Goal: Task Accomplishment & Management: Use online tool/utility

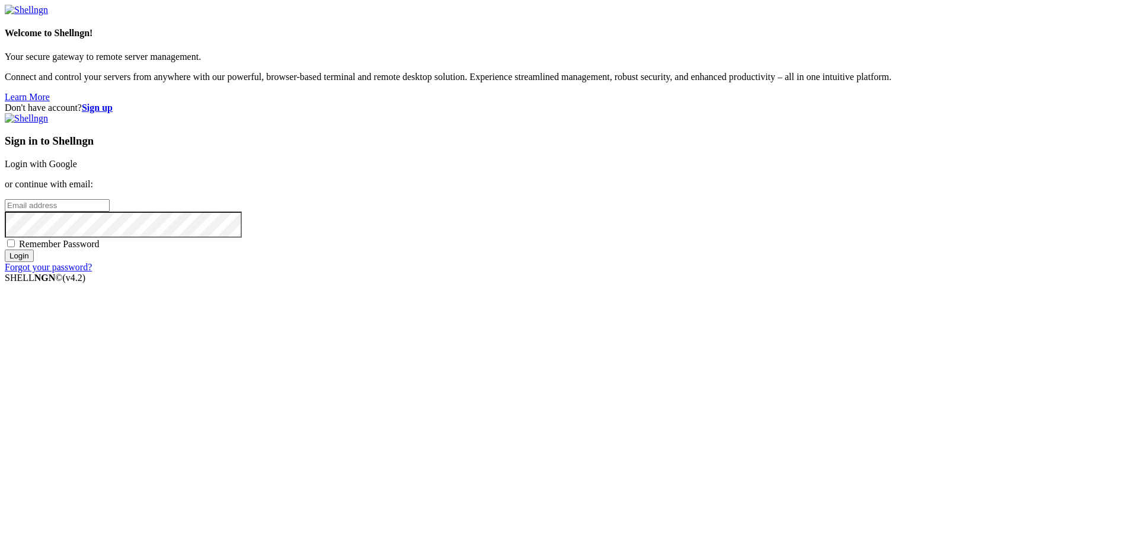
click at [77, 169] on link "Login with Google" at bounding box center [41, 164] width 72 height 10
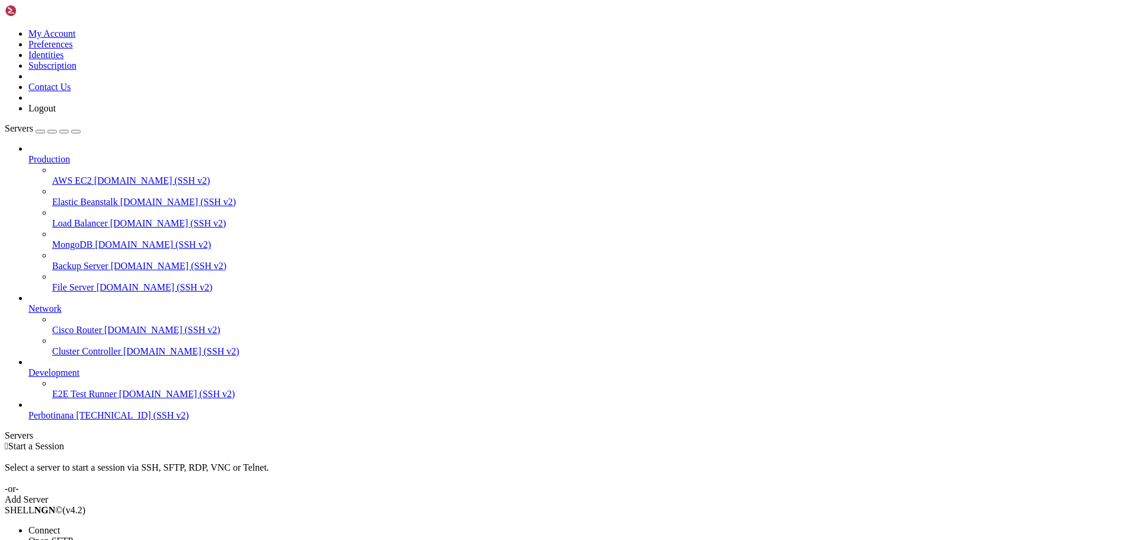
click at [136, 536] on li "Open SFTP" at bounding box center [82, 541] width 108 height 11
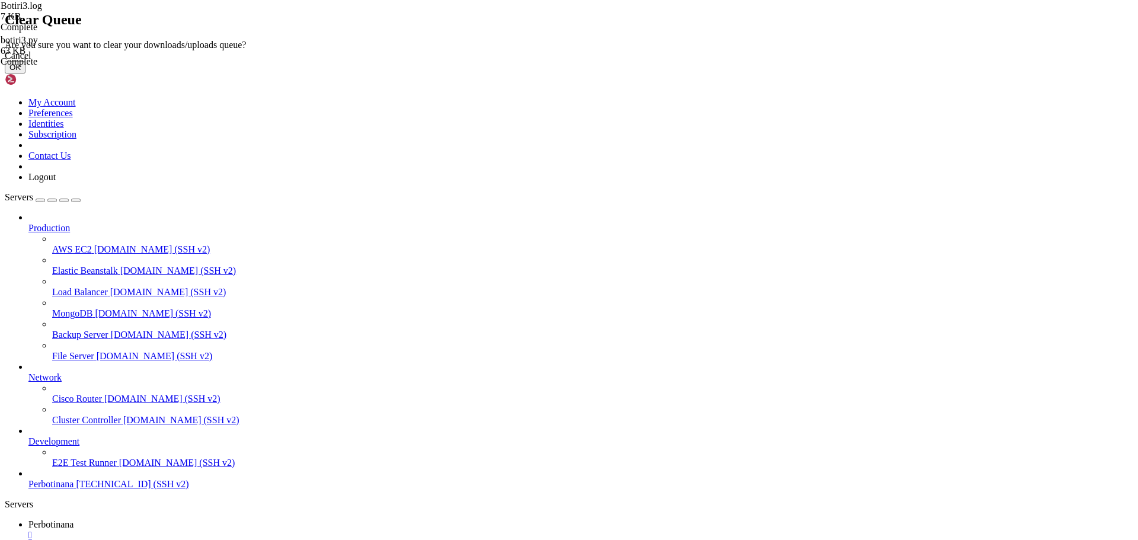
click at [666, 61] on div "Cancel" at bounding box center [569, 55] width 1128 height 11
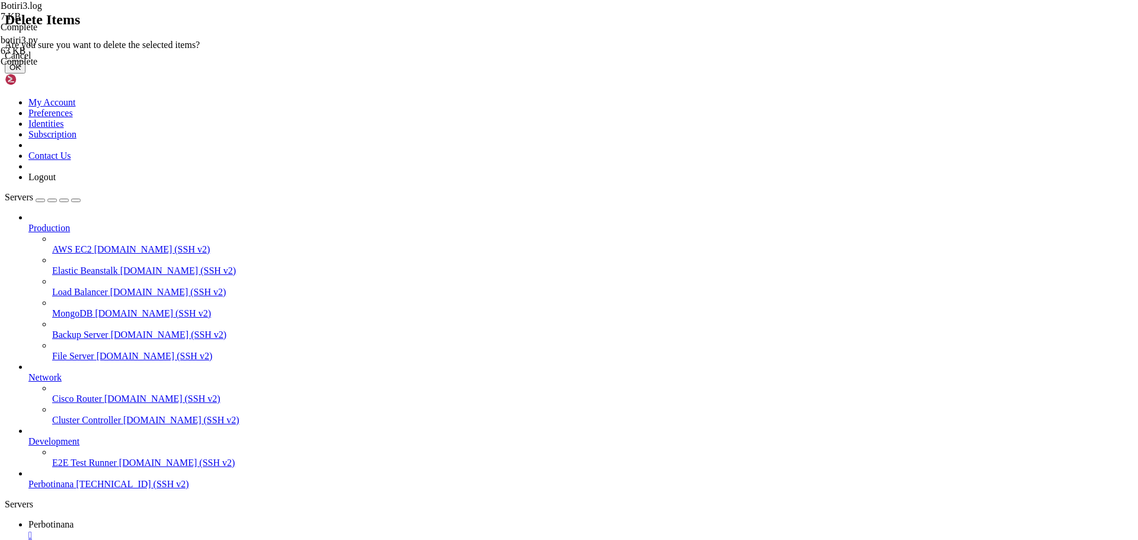
click at [25, 73] on button "OK" at bounding box center [15, 67] width 21 height 12
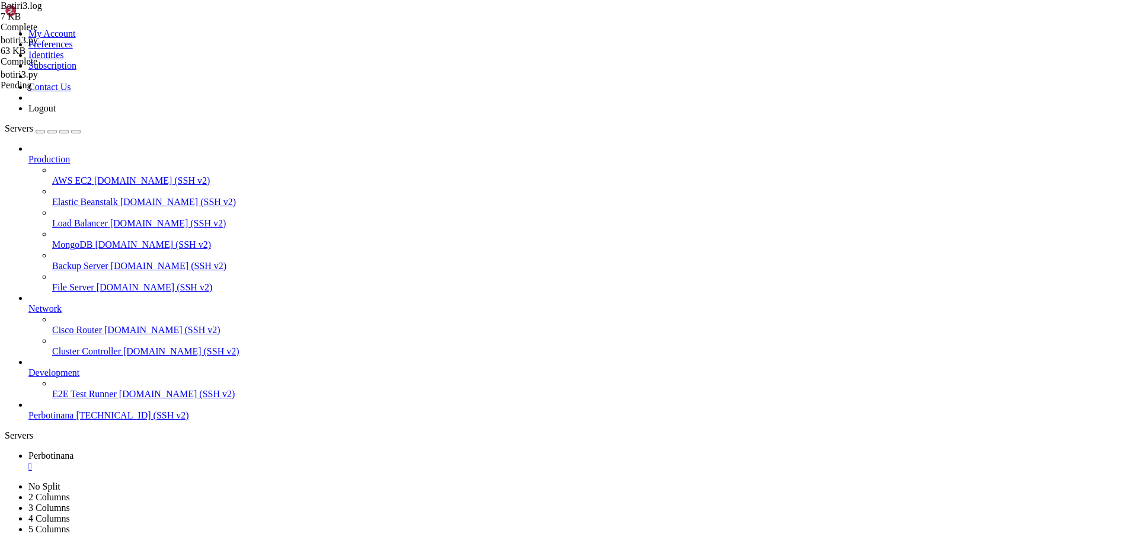
type input "/root/BOTI3"
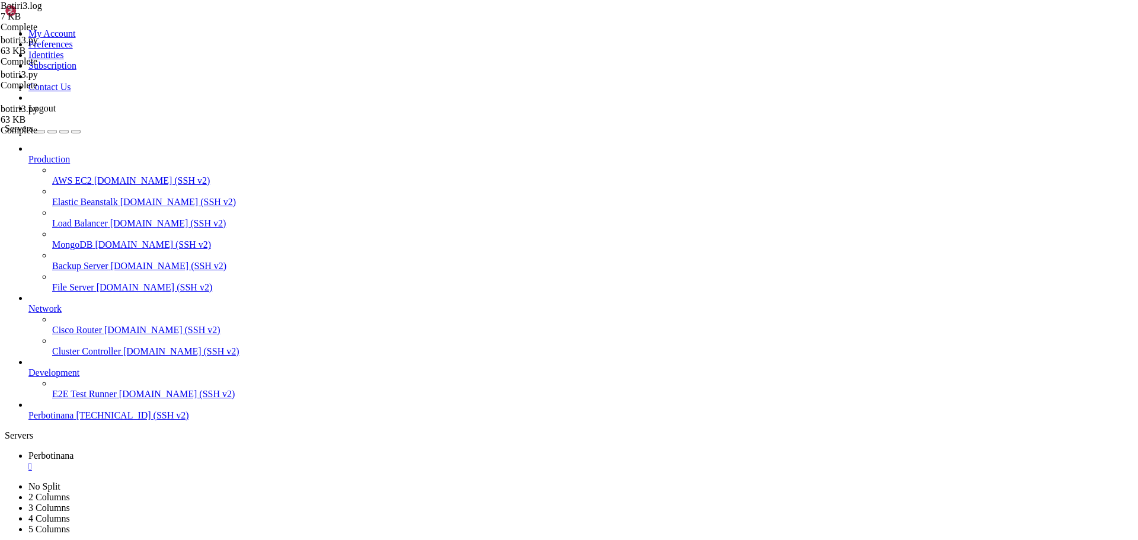
click at [73, 450] on span "Perbotinana" at bounding box center [50, 455] width 45 height 10
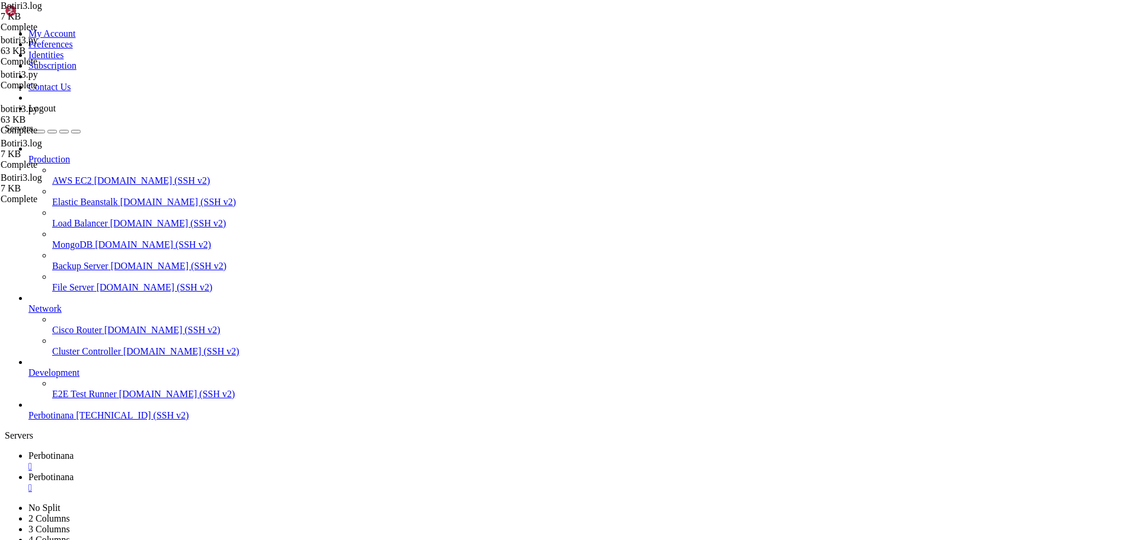
click at [33, 123] on span "Servers" at bounding box center [19, 128] width 28 height 10
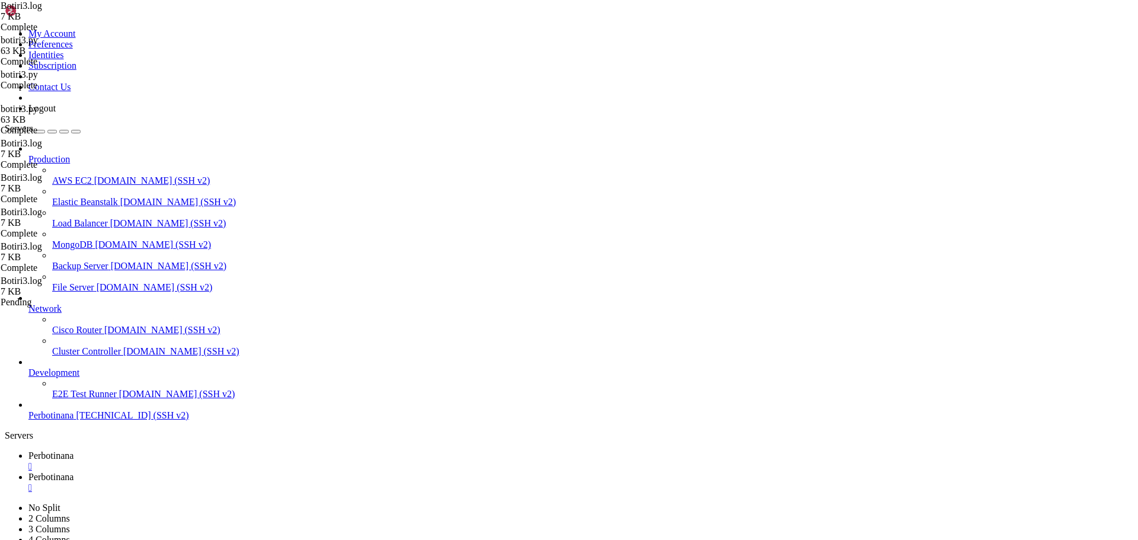
click at [222, 450] on link "Perbotinana " at bounding box center [580, 460] width 1104 height 21
click at [224, 461] on div "" at bounding box center [580, 466] width 1104 height 11
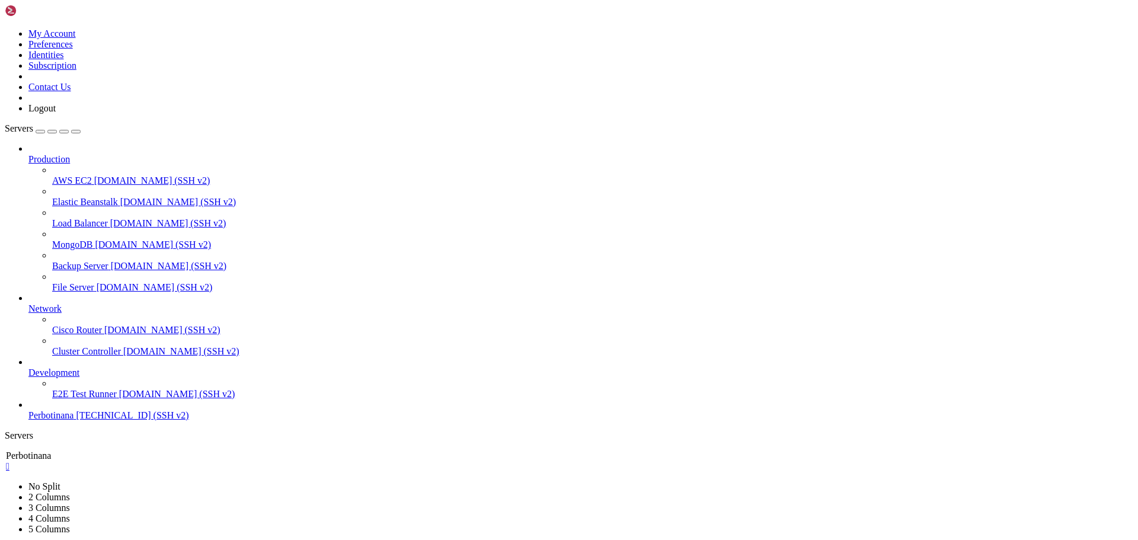
drag, startPoint x: 224, startPoint y: 12, endPoint x: 201, endPoint y: 8, distance: 22.8
click at [201, 461] on div "" at bounding box center [558, 466] width 1104 height 11
click at [232, 450] on link "Perbotinana " at bounding box center [580, 460] width 1104 height 21
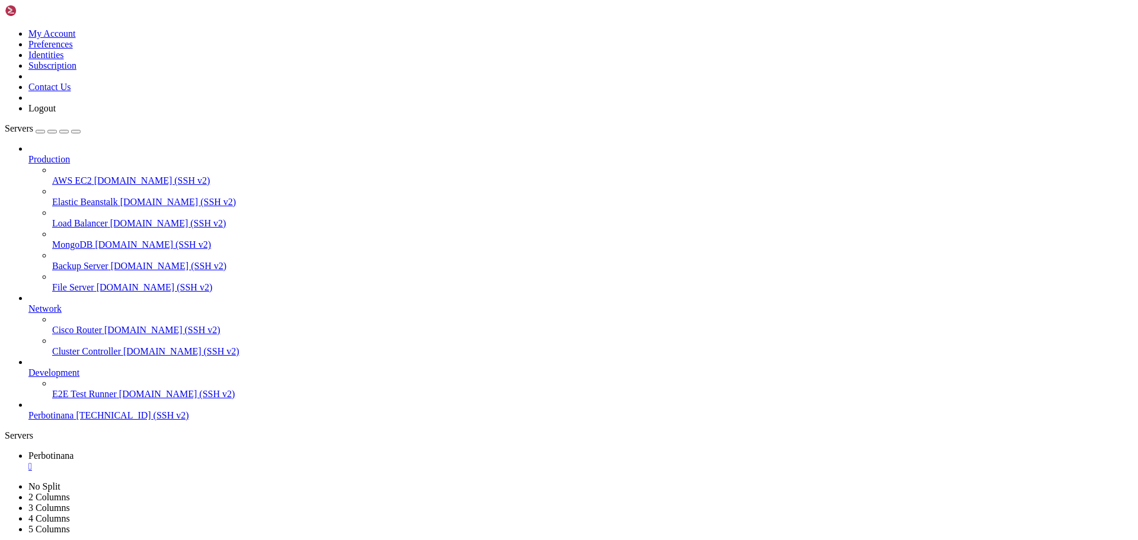
click at [228, 461] on div "" at bounding box center [580, 466] width 1104 height 11
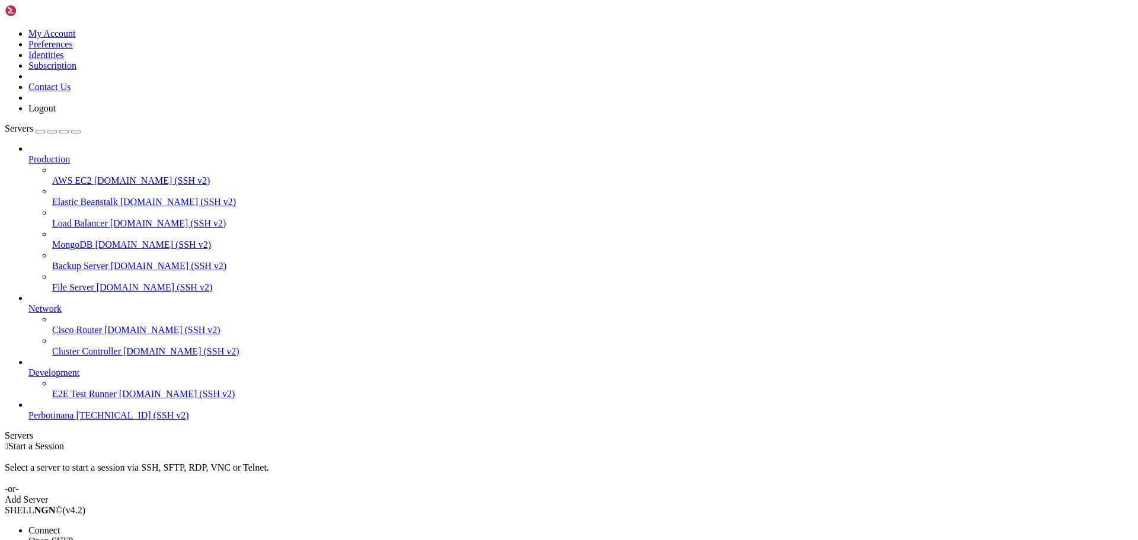
click at [136, 536] on li "Open SFTP" at bounding box center [82, 541] width 108 height 11
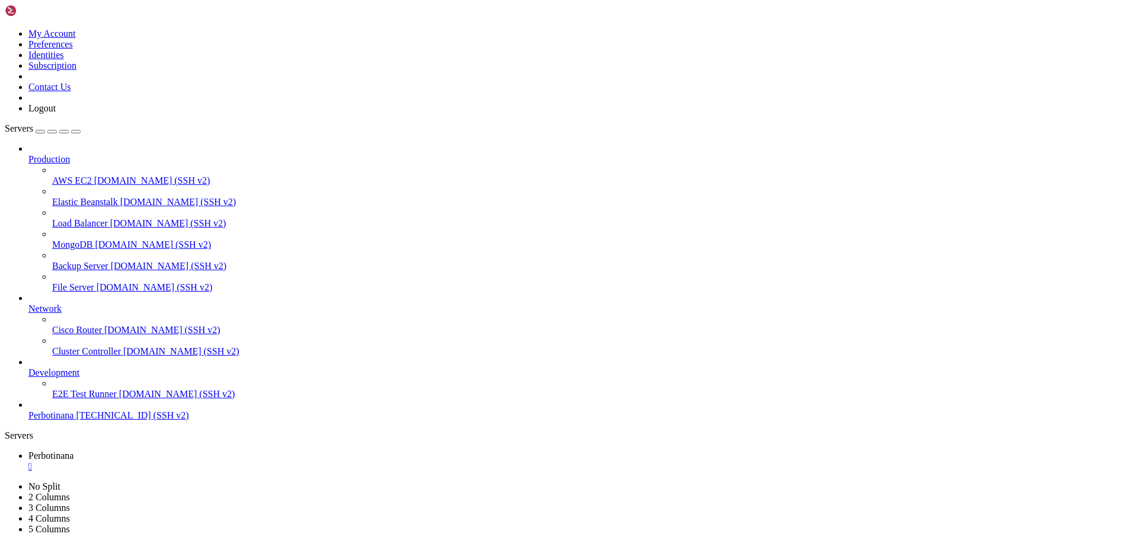
click at [73, 450] on span "Perbotinana" at bounding box center [50, 455] width 45 height 10
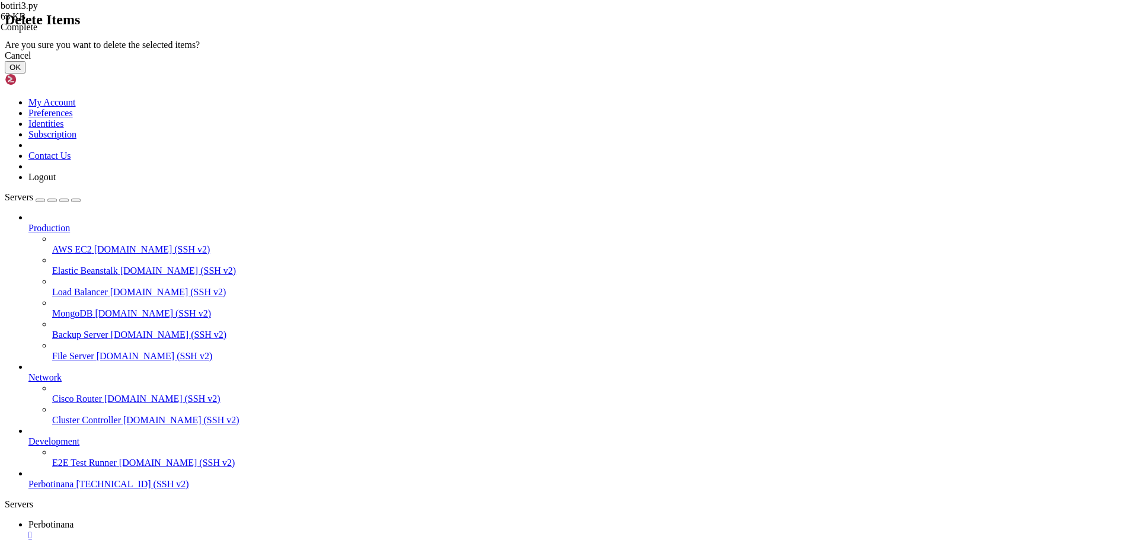
click at [25, 73] on button "OK" at bounding box center [15, 67] width 21 height 12
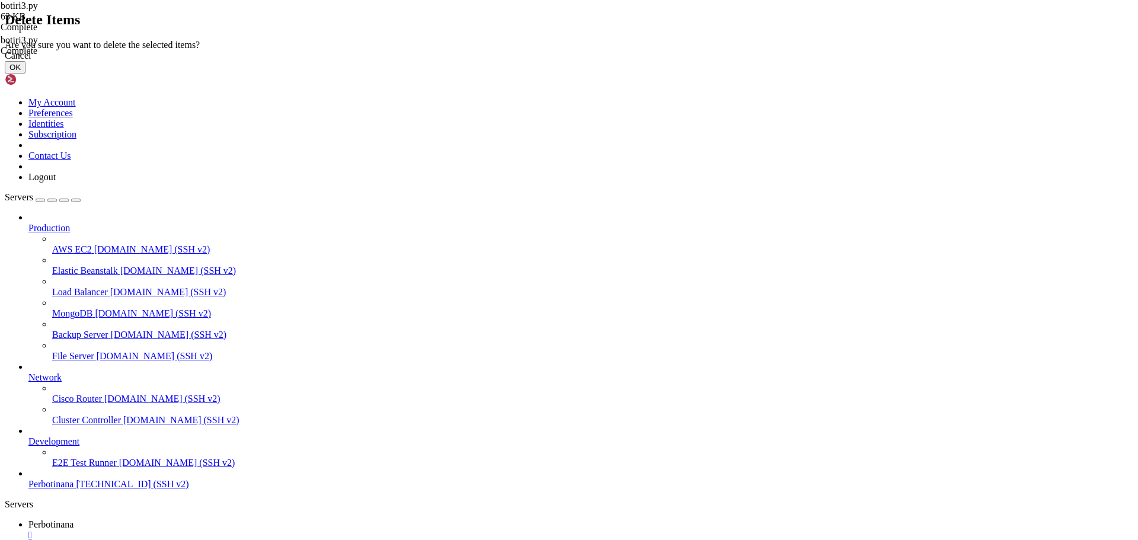
click at [25, 73] on button "OK" at bounding box center [15, 67] width 21 height 12
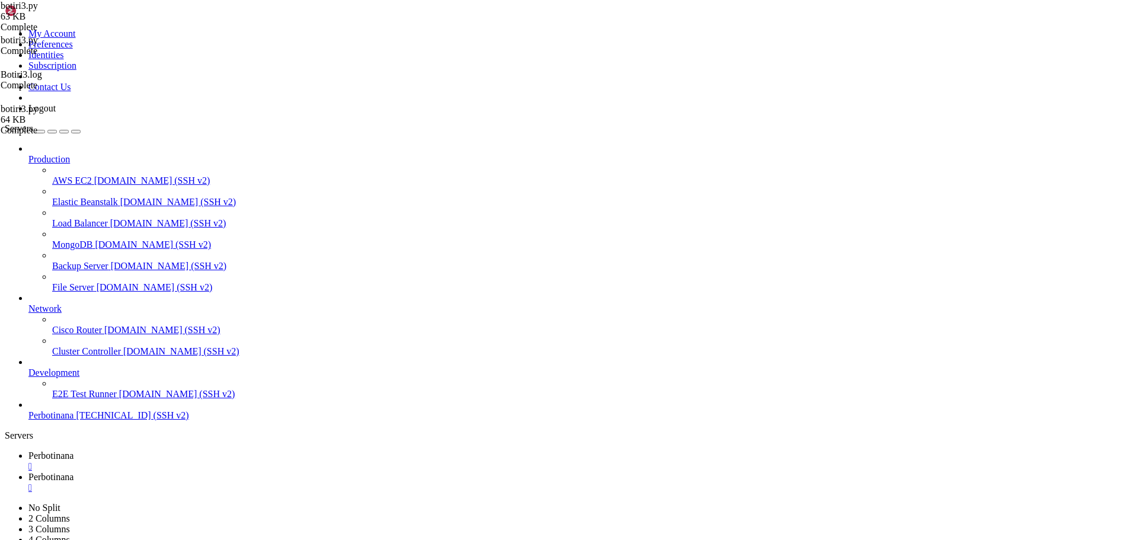
click at [73, 472] on span "Perbotinana" at bounding box center [50, 477] width 45 height 10
click at [314, 482] on div "" at bounding box center [580, 487] width 1104 height 11
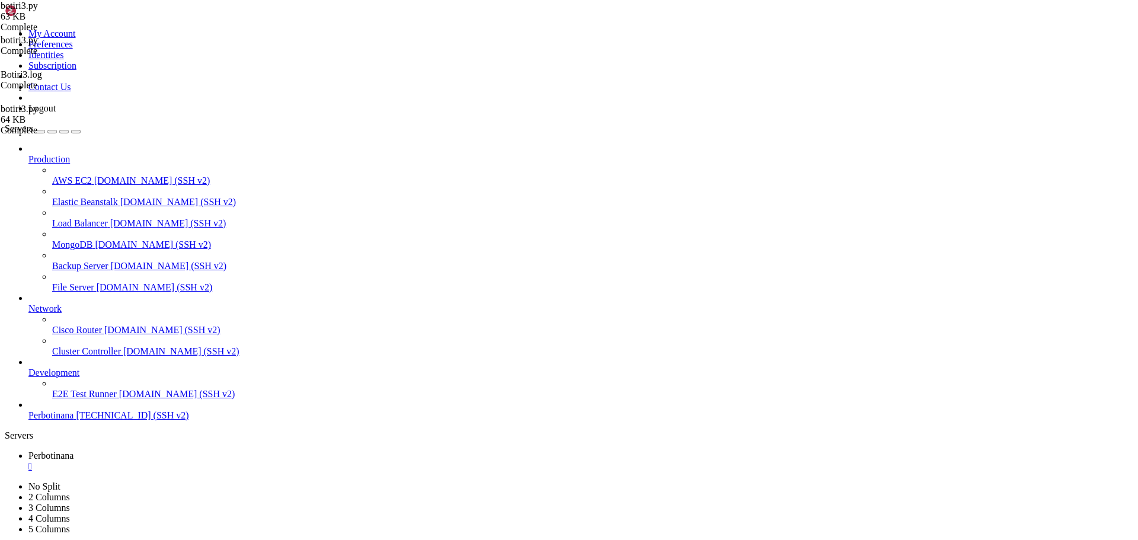
type input "/root/BOTI3"
click at [222, 461] on div "" at bounding box center [580, 466] width 1104 height 11
